Goal: Task Accomplishment & Management: Manage account settings

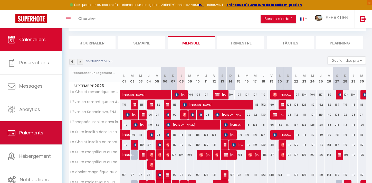
scroll to position [28, 0]
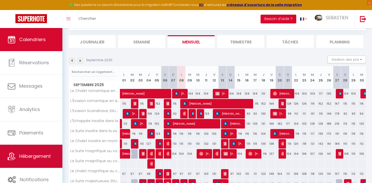
click at [37, 150] on link "Hébergement" at bounding box center [31, 156] width 62 height 23
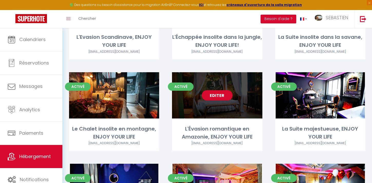
scroll to position [90, 0]
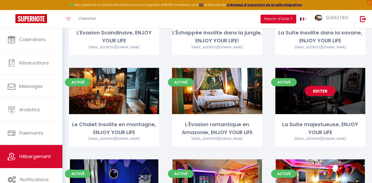
click at [325, 90] on link "Editer" at bounding box center [320, 91] width 31 height 10
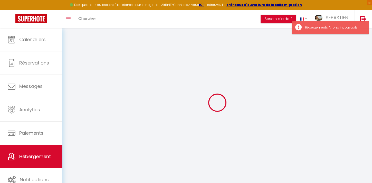
select select
select select "+ 23 %"
select select "+ 40 %"
select select
checkbox input "true"
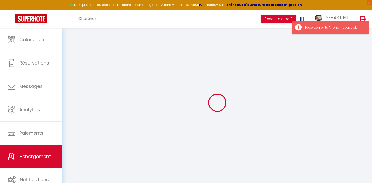
checkbox input "true"
select select
checkbox input "true"
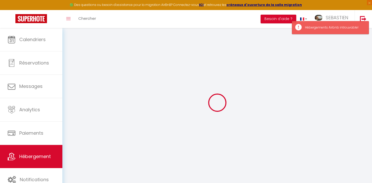
checkbox input "true"
select select
select select "17:00"
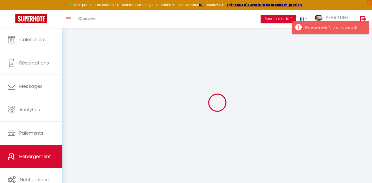
select select "23:45"
select select "10:00"
select select "30"
select select "120"
select select "365"
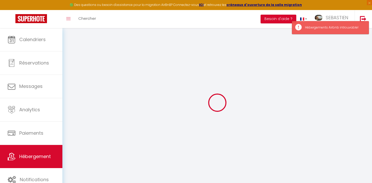
select select "EUR"
select select
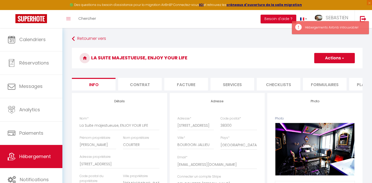
click at [356, 83] on li "Plateformes" at bounding box center [371, 84] width 44 height 13
select select
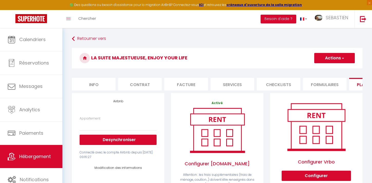
click at [105, 85] on li "Info" at bounding box center [94, 84] width 44 height 13
checkbox input "true"
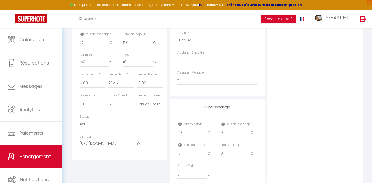
scroll to position [269, 0]
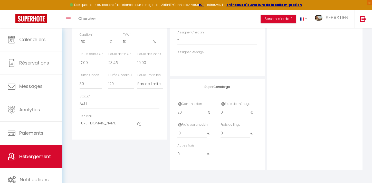
click at [140, 124] on icon at bounding box center [139, 124] width 4 height 4
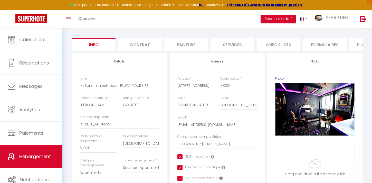
scroll to position [0, 0]
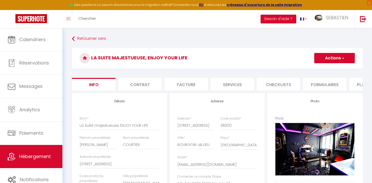
click at [354, 86] on li "Plateformes" at bounding box center [371, 84] width 44 height 13
select select
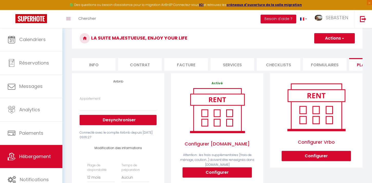
scroll to position [22, 0]
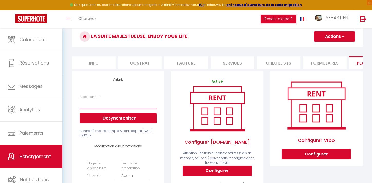
click at [146, 106] on select "Appartement" at bounding box center [118, 104] width 77 height 10
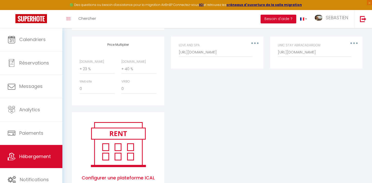
scroll to position [299, 0]
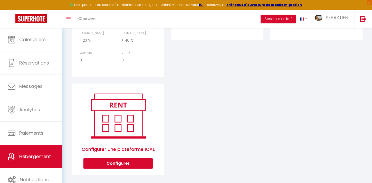
click at [137, 161] on button "Configurer" at bounding box center [117, 163] width 69 height 10
select select
select select "1"
select select
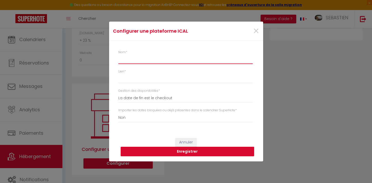
click at [143, 60] on input "Nom *" at bounding box center [185, 59] width 134 height 9
type input "V"
select select
type input "VR"
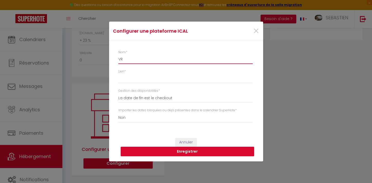
select select
type input "VRB"
select select
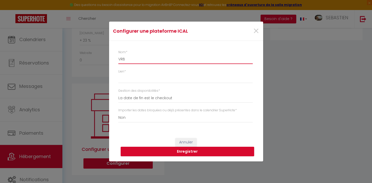
type input "VRBO"
select select
type input "VRBO/A"
select select
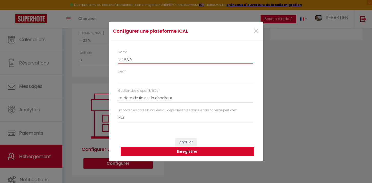
select select
type input "VRBO/AB"
select select
type input "VRBO/ABR"
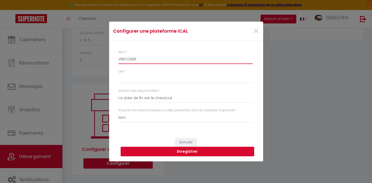
select select
type input "VRBO/ABRI"
select select
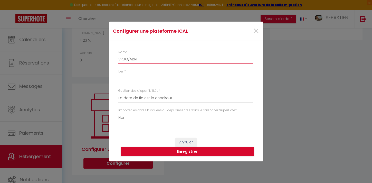
type input "VRBO/ABRIT"
select select
type input "VRBO/ABRITE"
select select
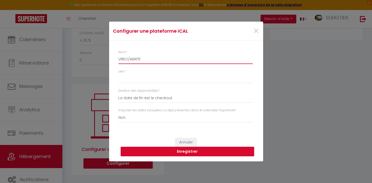
select select
type input "VRBO/ABRITEL"
select select
type input "VRBO/ABRITEL"
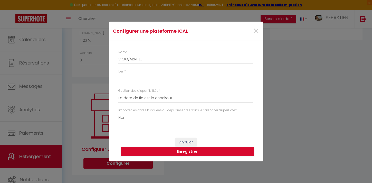
click at [147, 78] on input "Lien *" at bounding box center [185, 78] width 134 height 9
paste input "[URL][DOMAIN_NAME]"
type input "[URL][DOMAIN_NAME]"
select select
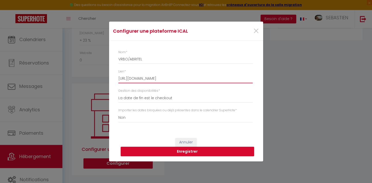
scroll to position [0, 19]
type input "[URL][DOMAIN_NAME]"
click at [219, 151] on button "Enregistrer" at bounding box center [188, 152] width 134 height 10
select select
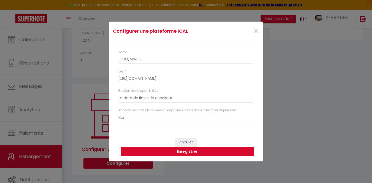
select select
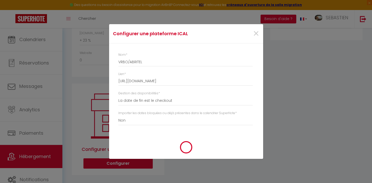
select select
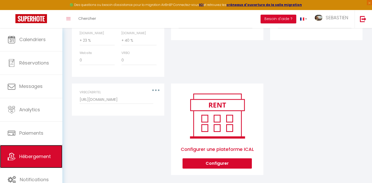
click at [36, 153] on link "Hébergement" at bounding box center [31, 156] width 62 height 23
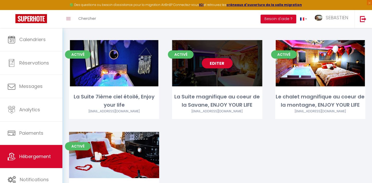
scroll to position [211, 0]
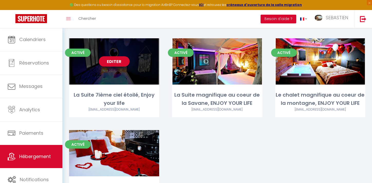
click at [115, 61] on link "Editer" at bounding box center [114, 61] width 31 height 10
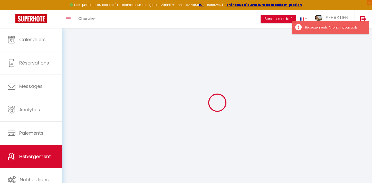
select select
select select "+ 25 %"
select select "+ 33 %"
select select
checkbox input "true"
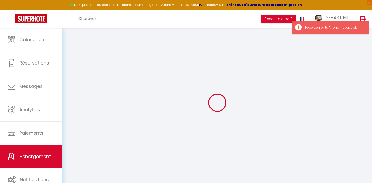
checkbox input "true"
select select
select select "365"
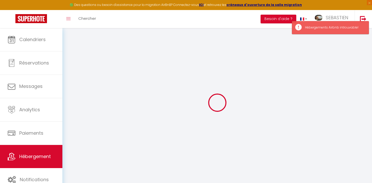
select select "EUR"
select select
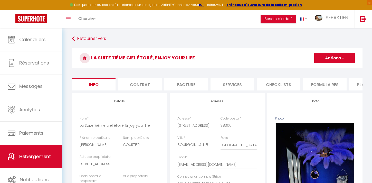
click at [357, 84] on li "Plateformes" at bounding box center [371, 84] width 44 height 13
select select
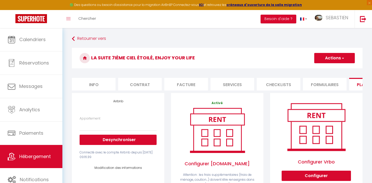
click at [97, 84] on li "Info" at bounding box center [94, 84] width 44 height 13
checkbox input "true"
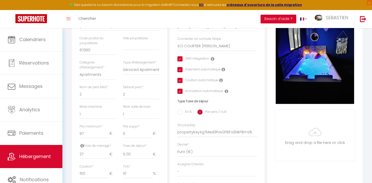
scroll to position [269, 0]
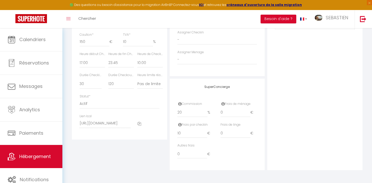
click at [139, 123] on icon at bounding box center [139, 124] width 4 height 4
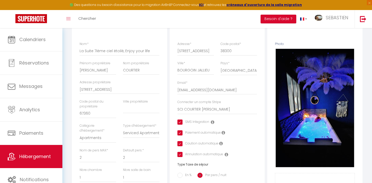
scroll to position [0, 0]
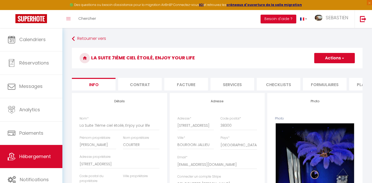
click at [355, 86] on li "Plateformes" at bounding box center [371, 84] width 44 height 13
select select
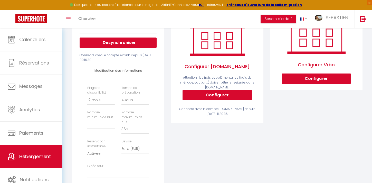
scroll to position [299, 0]
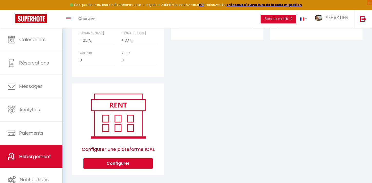
click at [138, 158] on button "Configurer" at bounding box center [117, 163] width 69 height 10
select select
select select "1"
select select
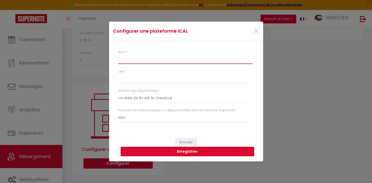
click at [181, 61] on input "Nom *" at bounding box center [185, 59] width 134 height 9
type input "V"
select select
type input "VR"
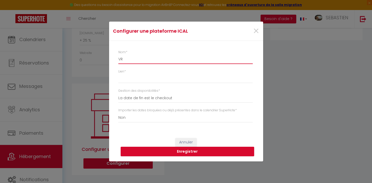
select select
type input "VRBO"
select select
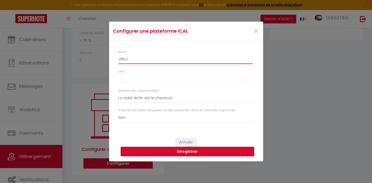
type input "VRBO/"
select select
type input "VRBO/A"
select select
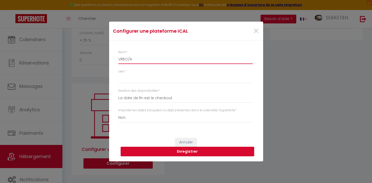
select select
type input "VRBO/AB"
select select
type input "VRBO/ABR"
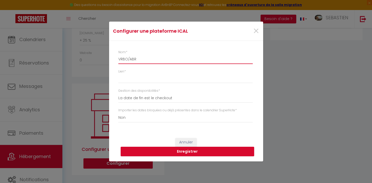
select select
type input "VRBO/ABRI"
select select
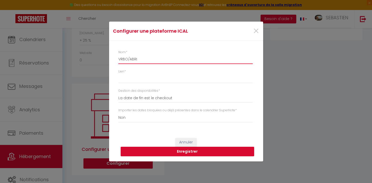
type input "VRBO/ABRIT"
select select
type input "VRBO/ABRITE"
select select
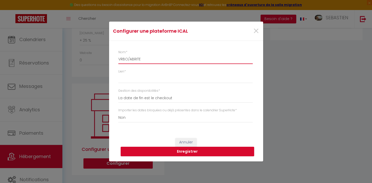
select select
type input "VRBO/ABRITEL"
select select
type input "VRBO/ABRITEL"
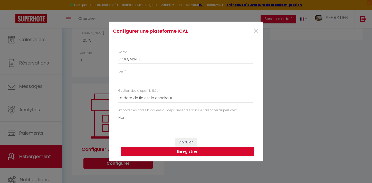
click at [156, 80] on input "Lien *" at bounding box center [185, 78] width 134 height 9
paste input "[URL][DOMAIN_NAME]"
type input "[URL][DOMAIN_NAME]"
select select
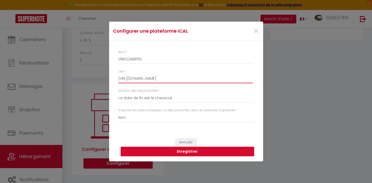
scroll to position [0, 21]
type input "[URL][DOMAIN_NAME]"
click at [191, 153] on button "Enregistrer" at bounding box center [188, 152] width 134 height 10
select select
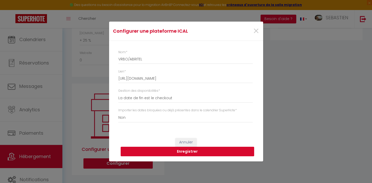
select select
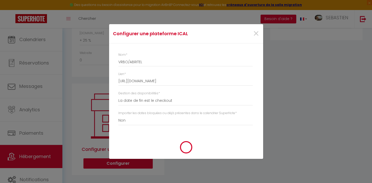
select select
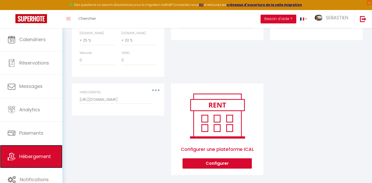
click at [18, 153] on link "Hébergement" at bounding box center [31, 156] width 62 height 23
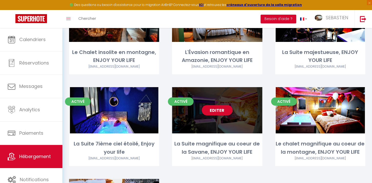
scroll to position [165, 0]
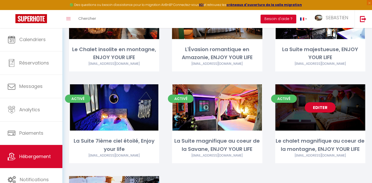
click at [311, 108] on link "Editer" at bounding box center [320, 107] width 31 height 10
click at [324, 108] on link "Editer" at bounding box center [320, 107] width 31 height 10
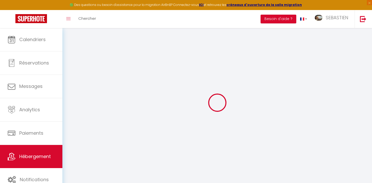
select select "17:00"
select select "23:45"
select select "10:00"
select select "15"
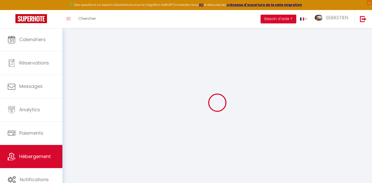
checkbox input "true"
checkbox input "false"
checkbox input "true"
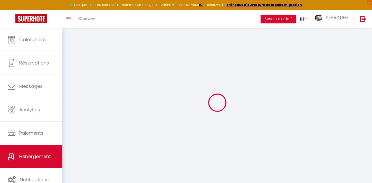
checkbox input "false"
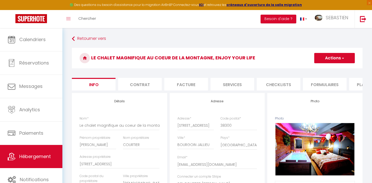
checkbox input "true"
checkbox input "false"
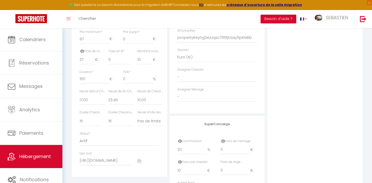
scroll to position [269, 0]
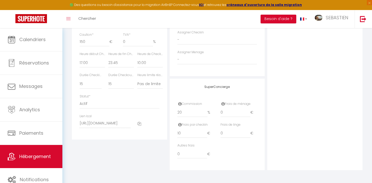
click at [139, 124] on icon at bounding box center [139, 124] width 4 height 4
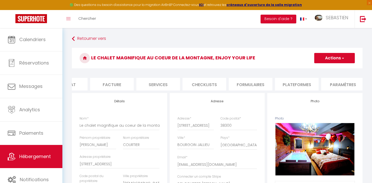
scroll to position [0, 93]
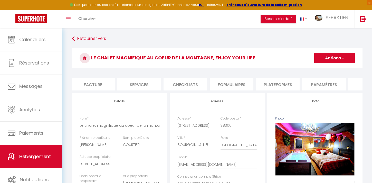
click at [286, 85] on li "Plateformes" at bounding box center [278, 84] width 44 height 13
select select
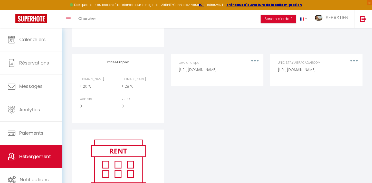
scroll to position [299, 0]
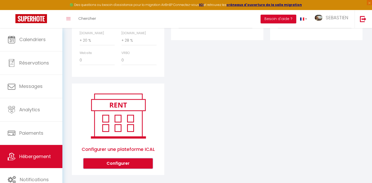
click at [131, 160] on button "Configurer" at bounding box center [117, 163] width 69 height 10
select select "1"
select select
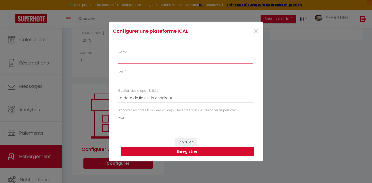
click at [169, 59] on input "Nom *" at bounding box center [185, 59] width 134 height 9
type input "V"
select select
type input "VR"
select select
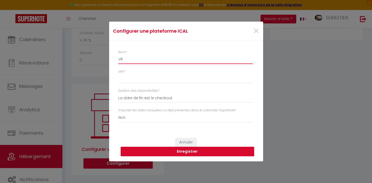
type input "VRB"
select select
type input "VRBO"
select select
type input "VRBO/"
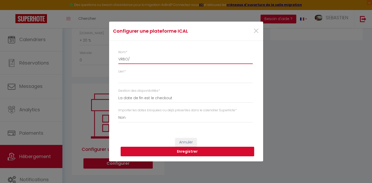
select select
type input "VRBO/A"
select select
type input "VRBO/AB"
select select
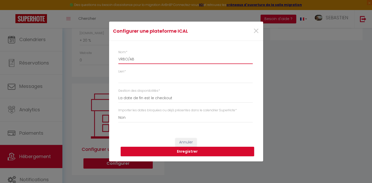
type input "VRBO/ABR"
select select
type input "VRBO/ABRI"
select select
type input "VRBO/ABRIT"
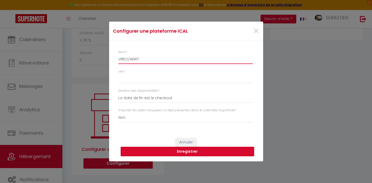
select select
type input "VRBO/ABRITE"
select select
type input "VRBO/ABRITEL"
select select
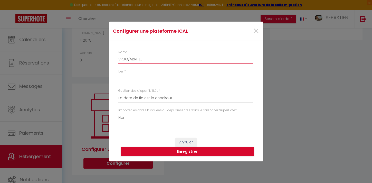
type input "VRBO/ABRITEL"
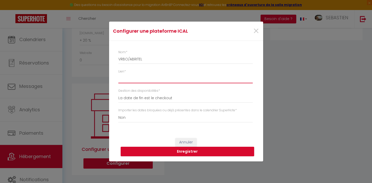
click at [161, 82] on input "Lien *" at bounding box center [185, 78] width 134 height 9
paste input "[URL][DOMAIN_NAME]"
type input "[URL][DOMAIN_NAME]"
select select
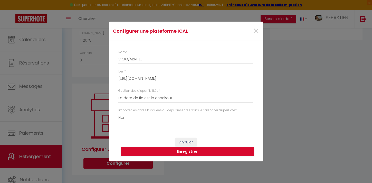
drag, startPoint x: 256, startPoint y: 79, endPoint x: 90, endPoint y: 75, distance: 165.5
click at [90, 75] on div "Configurer une plateforme ICAL × Nom * VRBO/ABRITEL Lien * [URL][DOMAIN_NAME] G…" at bounding box center [186, 91] width 372 height 183
click at [243, 79] on input "[URL][DOMAIN_NAME]" at bounding box center [185, 78] width 134 height 9
type input "[URL][DOMAIN_NAME]"
select select
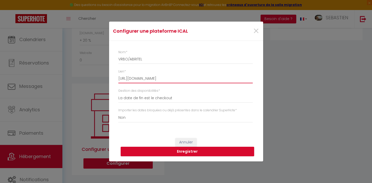
type input "[URL][DOMAIN_NAME]"
select select
type input "[URL][DOMAIN_NAME]"
select select
type input "[URL][DOMAIN_NAME]"
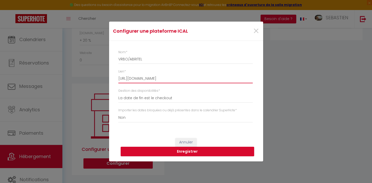
select select
type input "[URL][DOMAIN_NAME]"
select select
click at [230, 76] on input "[URL][DOMAIN_NAME]" at bounding box center [185, 78] width 134 height 9
drag, startPoint x: 236, startPoint y: 78, endPoint x: 118, endPoint y: 77, distance: 117.2
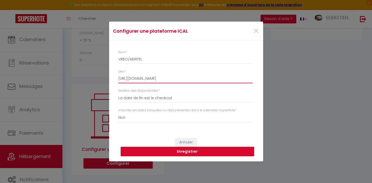
click at [118, 77] on input "[URL][DOMAIN_NAME]" at bounding box center [185, 78] width 134 height 9
type input "s?nonTentative"
select select
drag, startPoint x: 150, startPoint y: 79, endPoint x: 105, endPoint y: 78, distance: 45.2
click at [105, 78] on div "Configurer une plateforme ICAL × Nom * VRBO/ABRITEL Lien * s?nonTentative Gesti…" at bounding box center [186, 91] width 372 height 183
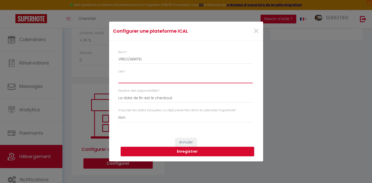
click at [124, 78] on input "Lien *" at bounding box center [185, 78] width 134 height 9
paste input "[URL][DOMAIN_NAME]"
click at [172, 150] on button "Enregistrer" at bounding box center [188, 152] width 134 height 10
